Goal: Task Accomplishment & Management: Manage account settings

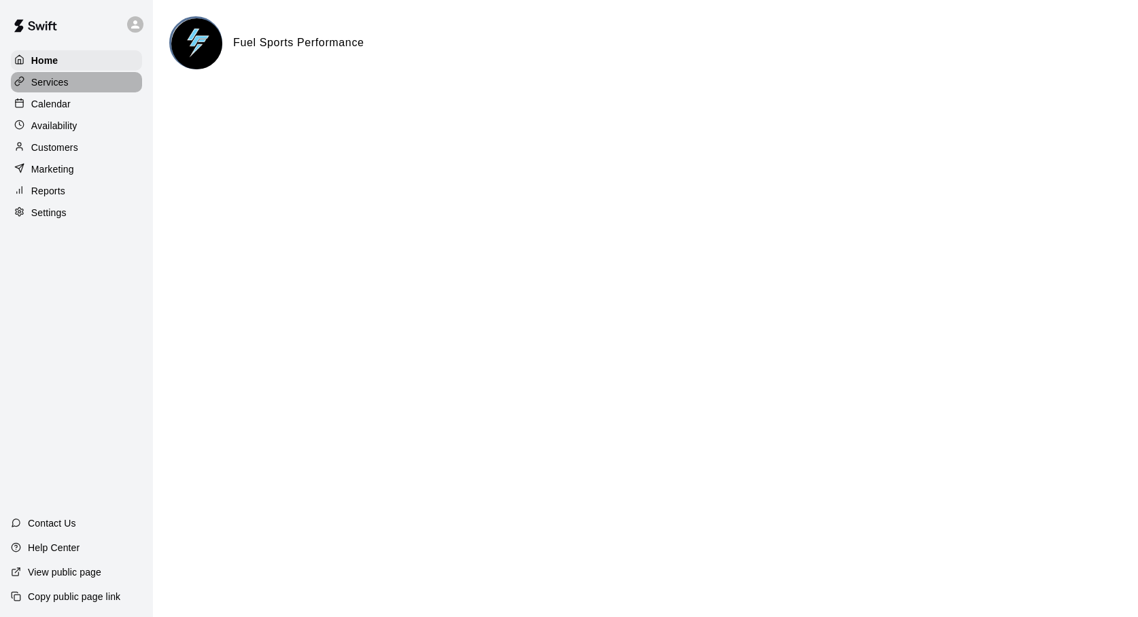
click at [51, 83] on p "Services" at bounding box center [49, 82] width 37 height 14
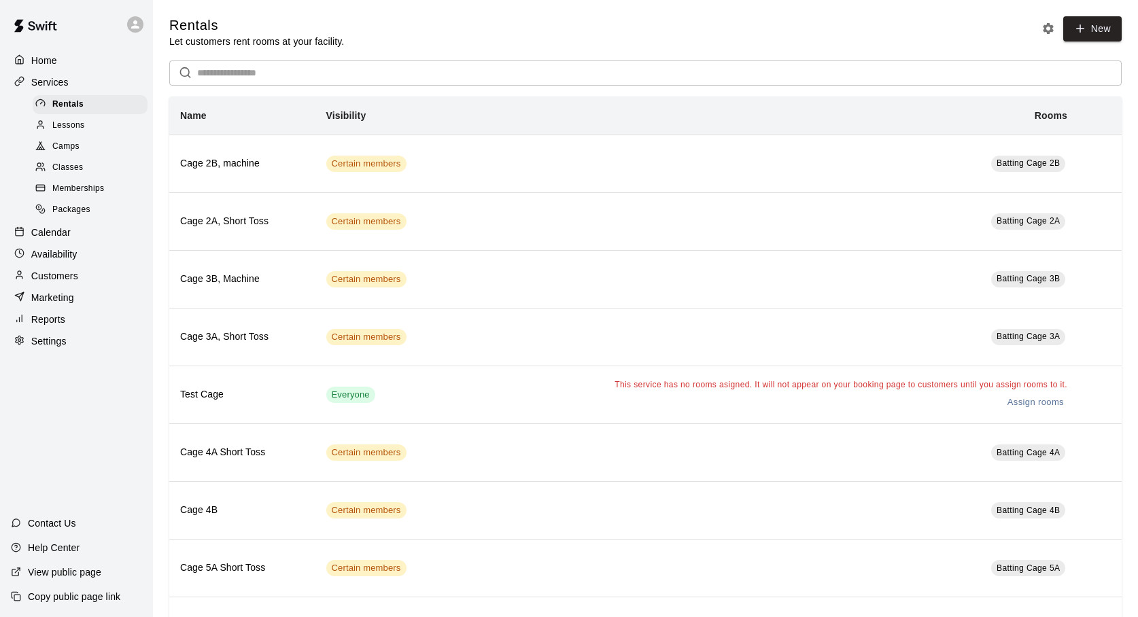
click at [55, 209] on span "Packages" at bounding box center [71, 210] width 38 height 14
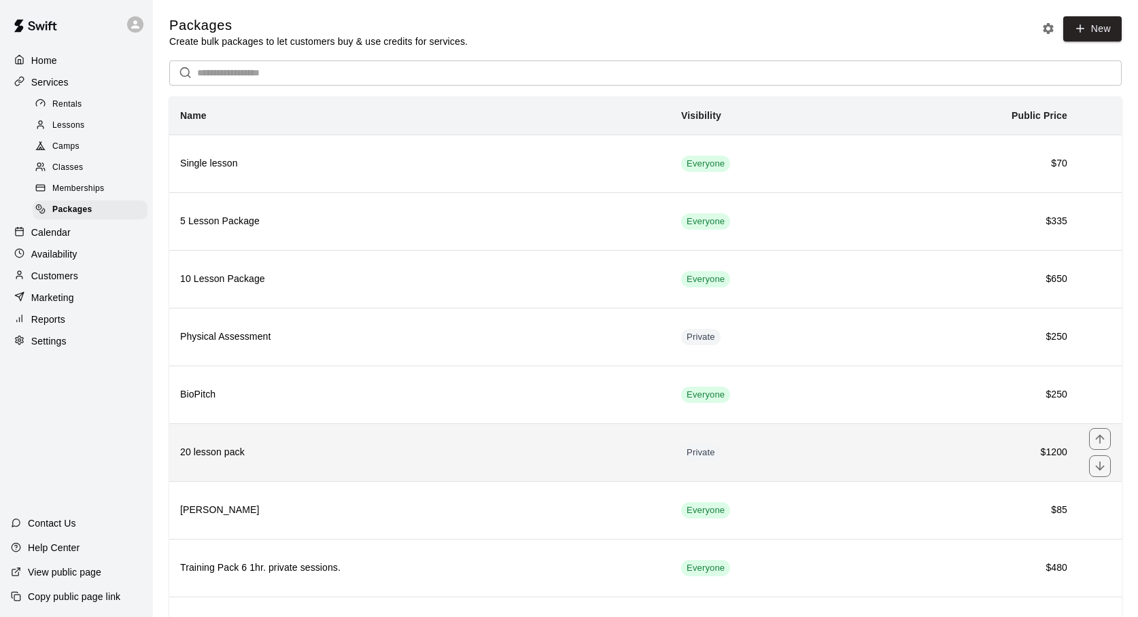
scroll to position [76, 0]
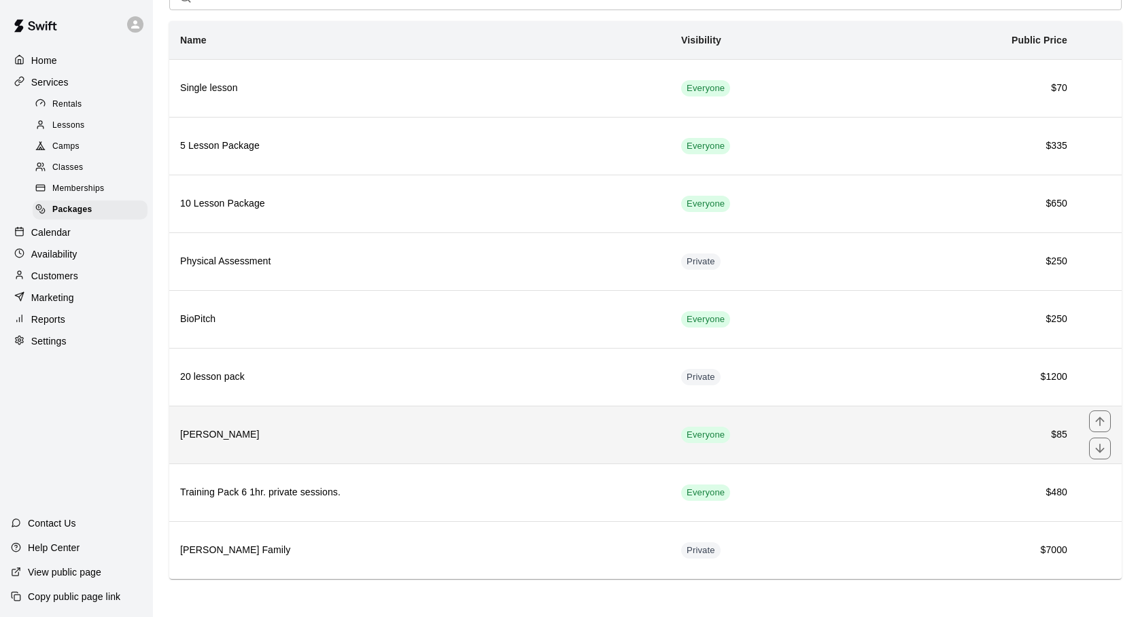
click at [317, 425] on th "[PERSON_NAME]" at bounding box center [419, 435] width 501 height 58
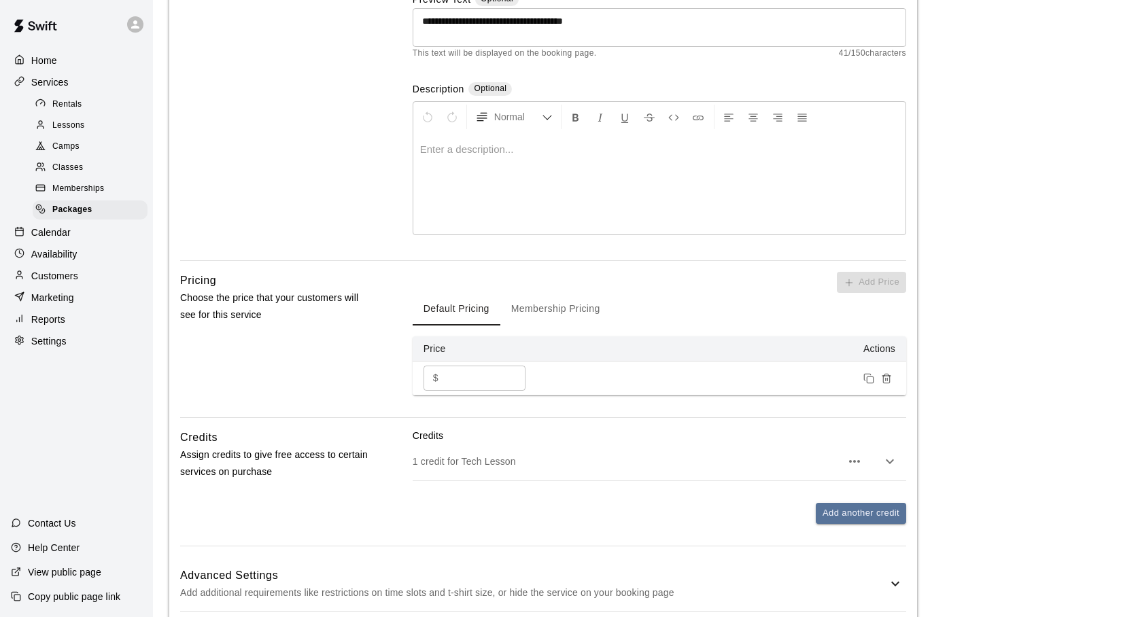
scroll to position [302, 0]
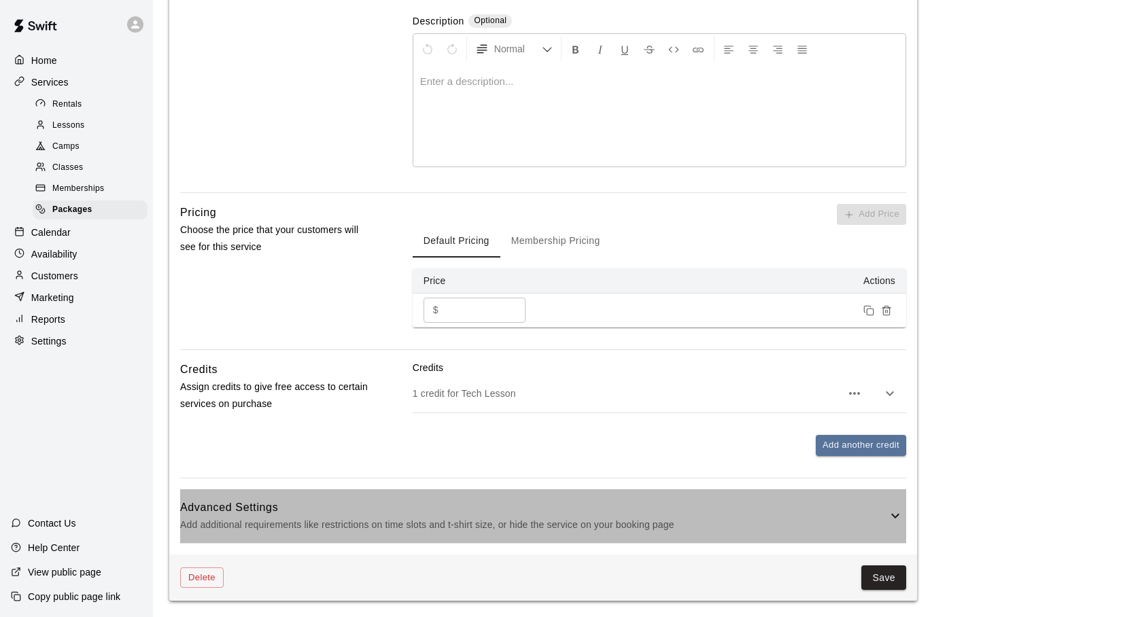
click at [890, 518] on icon at bounding box center [895, 516] width 16 height 16
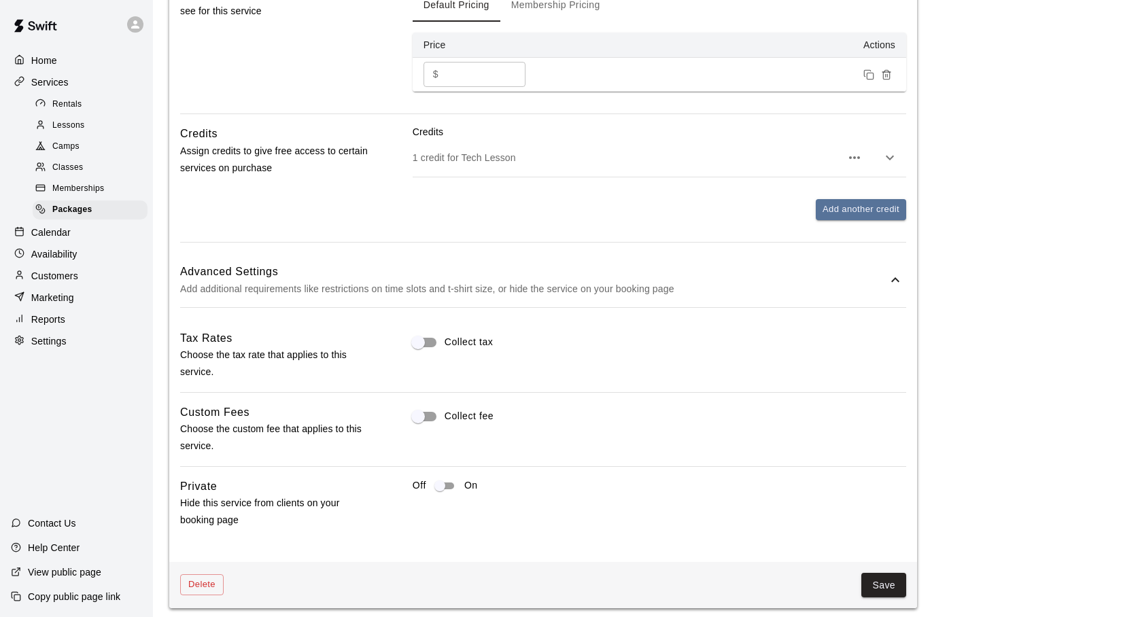
scroll to position [546, 0]
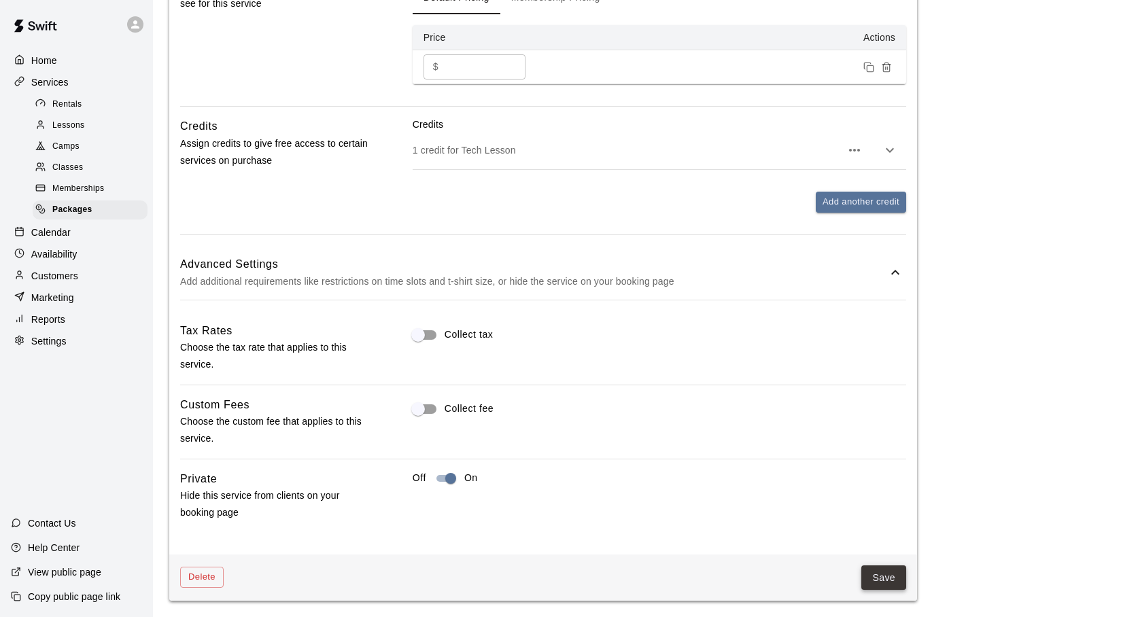
click at [883, 574] on button "Save" at bounding box center [883, 577] width 45 height 25
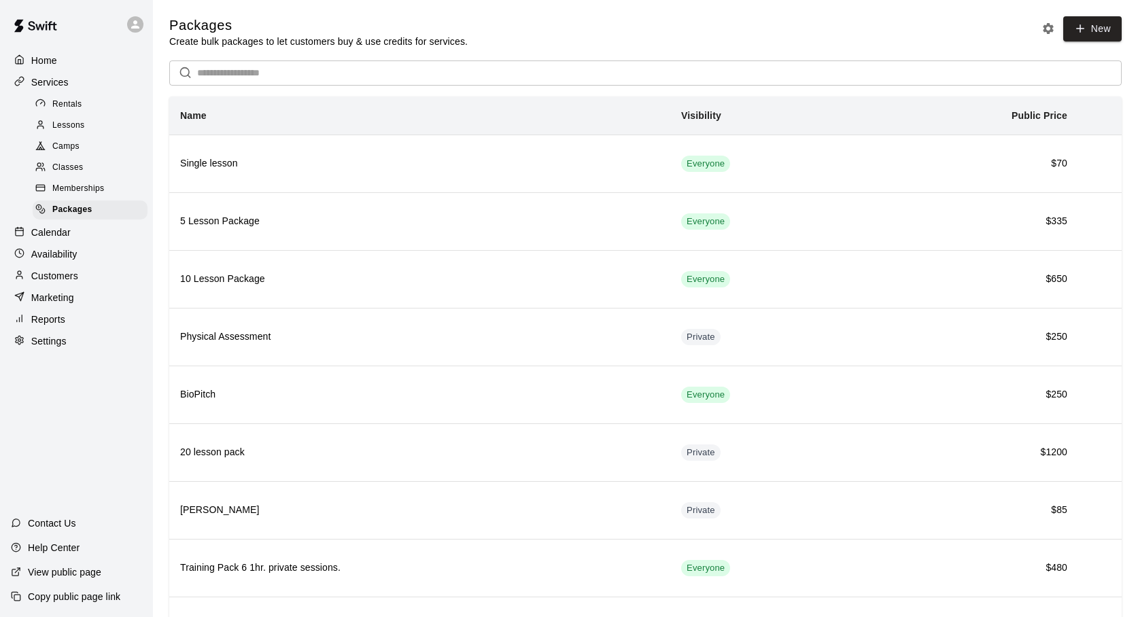
click at [114, 40] on div at bounding box center [76, 24] width 153 height 49
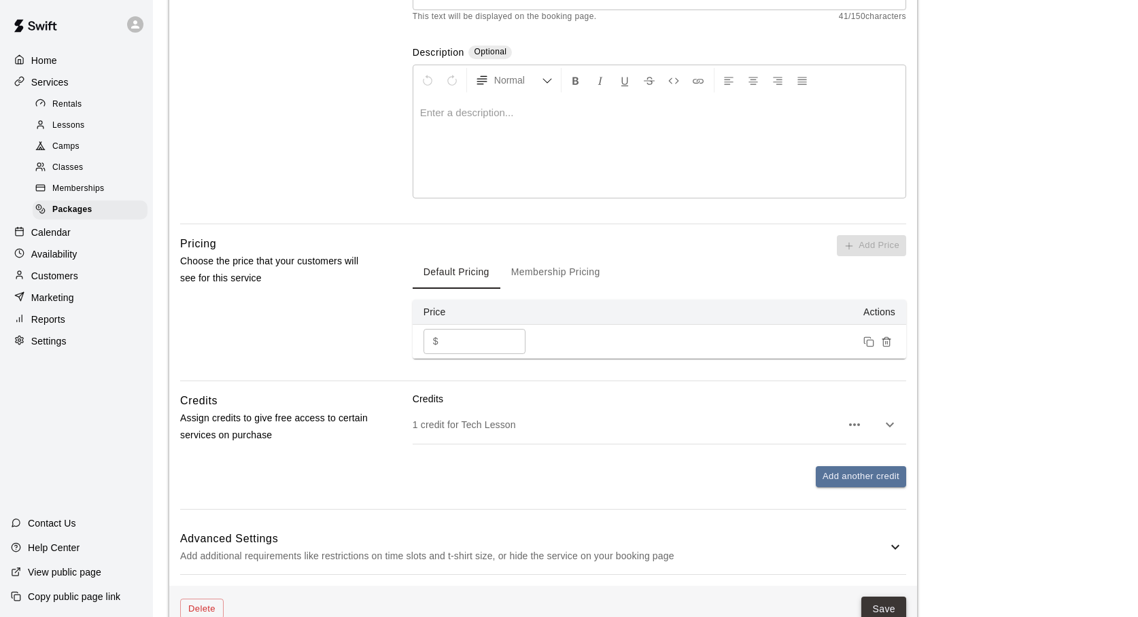
scroll to position [302, 0]
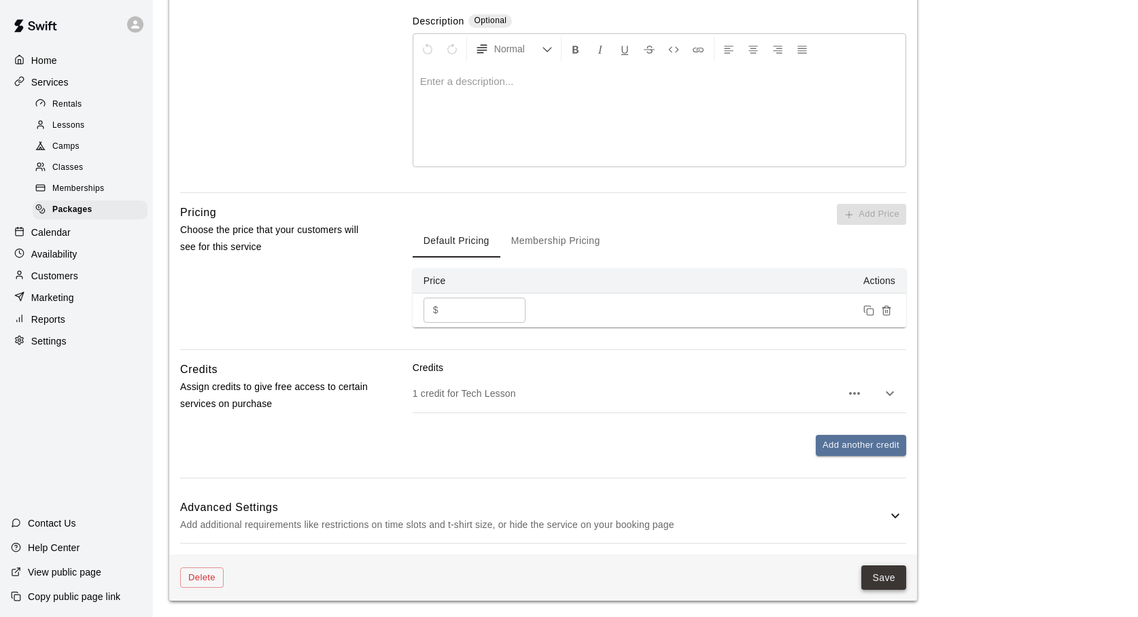
click at [881, 574] on button "Save" at bounding box center [883, 577] width 45 height 25
